Goal: Transaction & Acquisition: Subscribe to service/newsletter

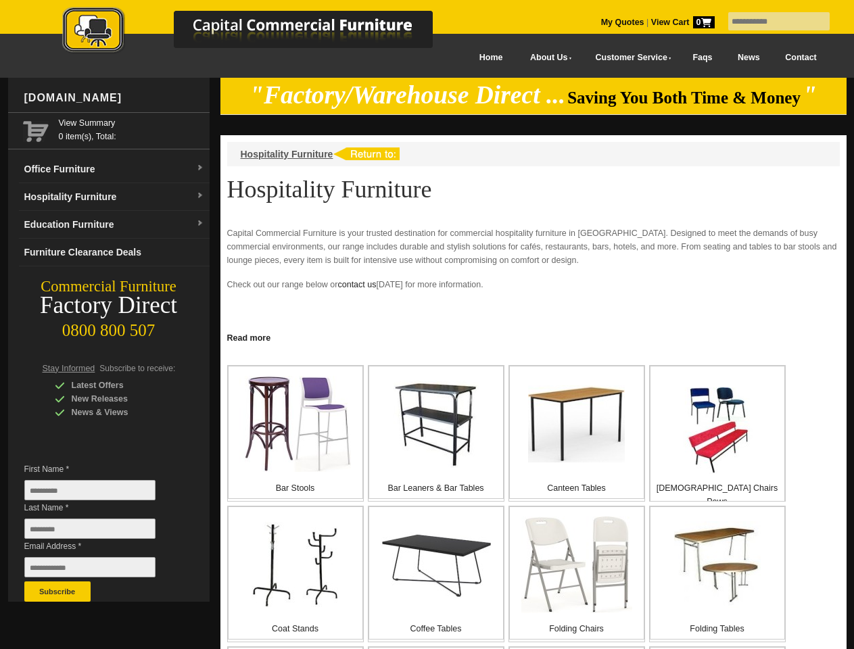
click at [770, 22] on input "text" at bounding box center [778, 21] width 101 height 18
click at [100, 532] on input "Last Name *" at bounding box center [89, 528] width 131 height 20
click at [57, 591] on button "Subscribe" at bounding box center [57, 591] width 66 height 20
click at [533, 337] on link "Read more" at bounding box center [533, 336] width 626 height 17
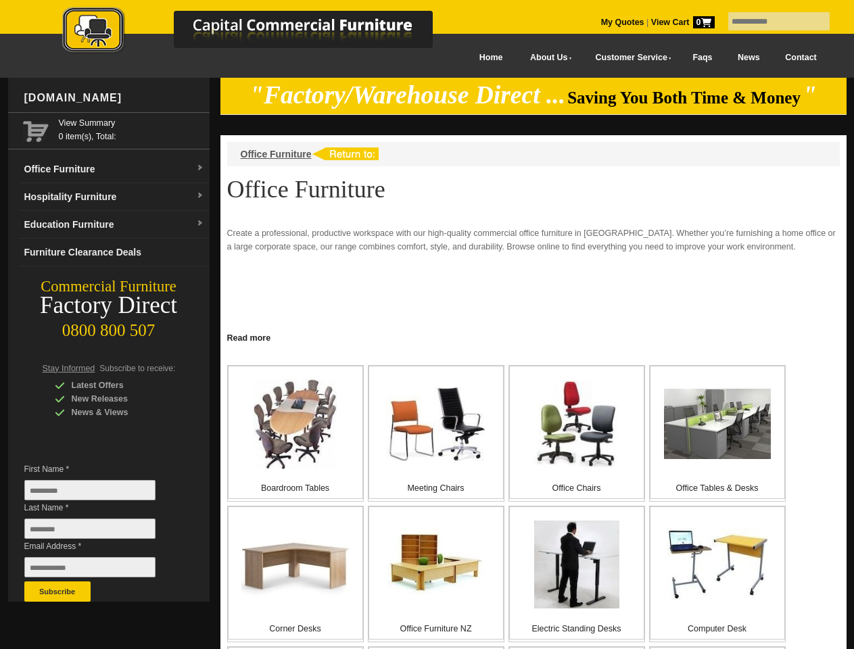
click at [770, 22] on input "text" at bounding box center [778, 21] width 101 height 18
click at [100, 532] on input "Last Name *" at bounding box center [89, 528] width 131 height 20
click at [57, 591] on button "Subscribe" at bounding box center [57, 591] width 66 height 20
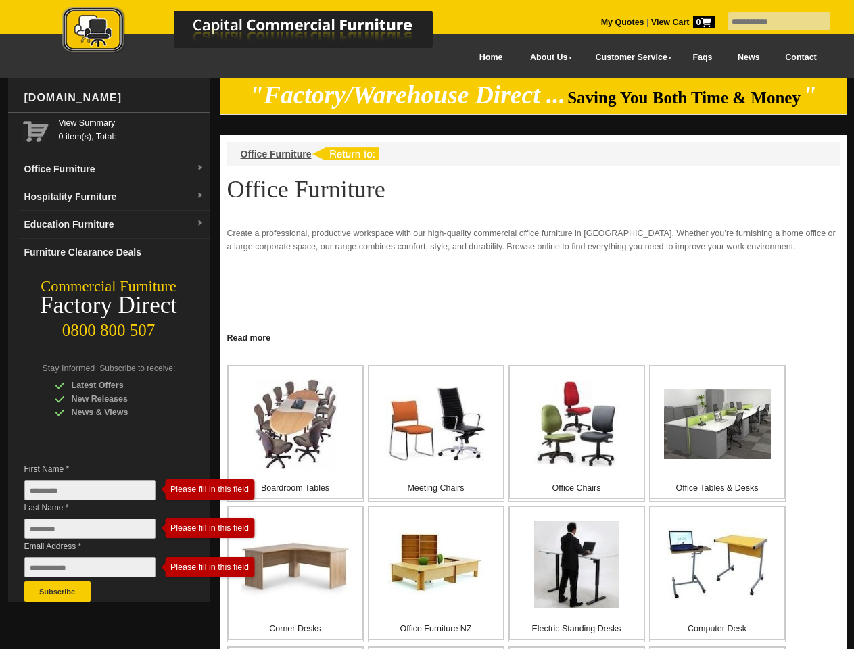
click at [533, 337] on link "Read more" at bounding box center [533, 336] width 626 height 17
